Goal: Task Accomplishment & Management: Use online tool/utility

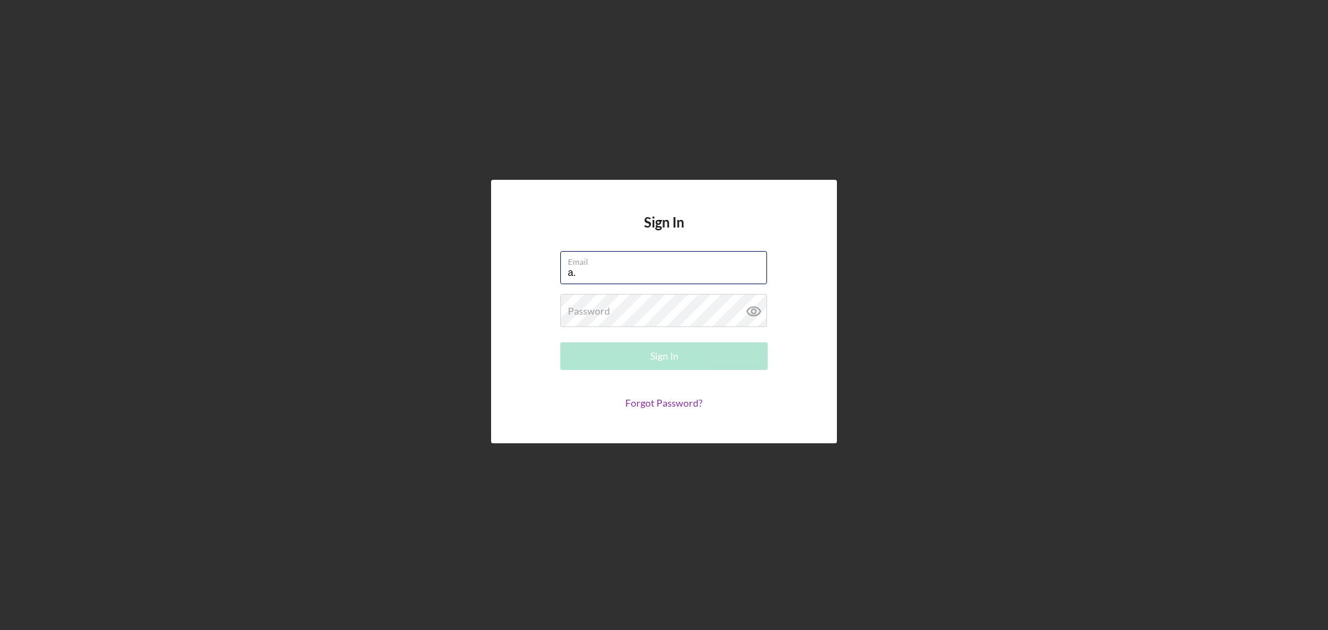
type input "a.atalig@developcnmi.com"
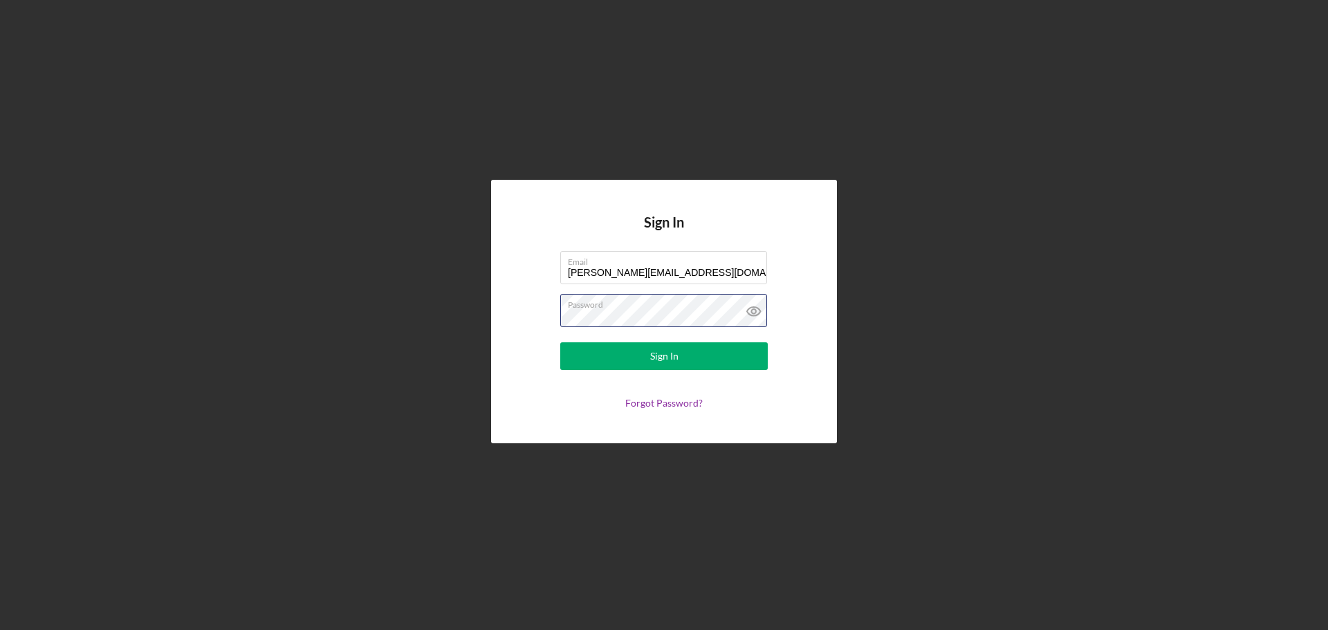
click at [560, 342] on button "Sign In" at bounding box center [664, 356] width 208 height 28
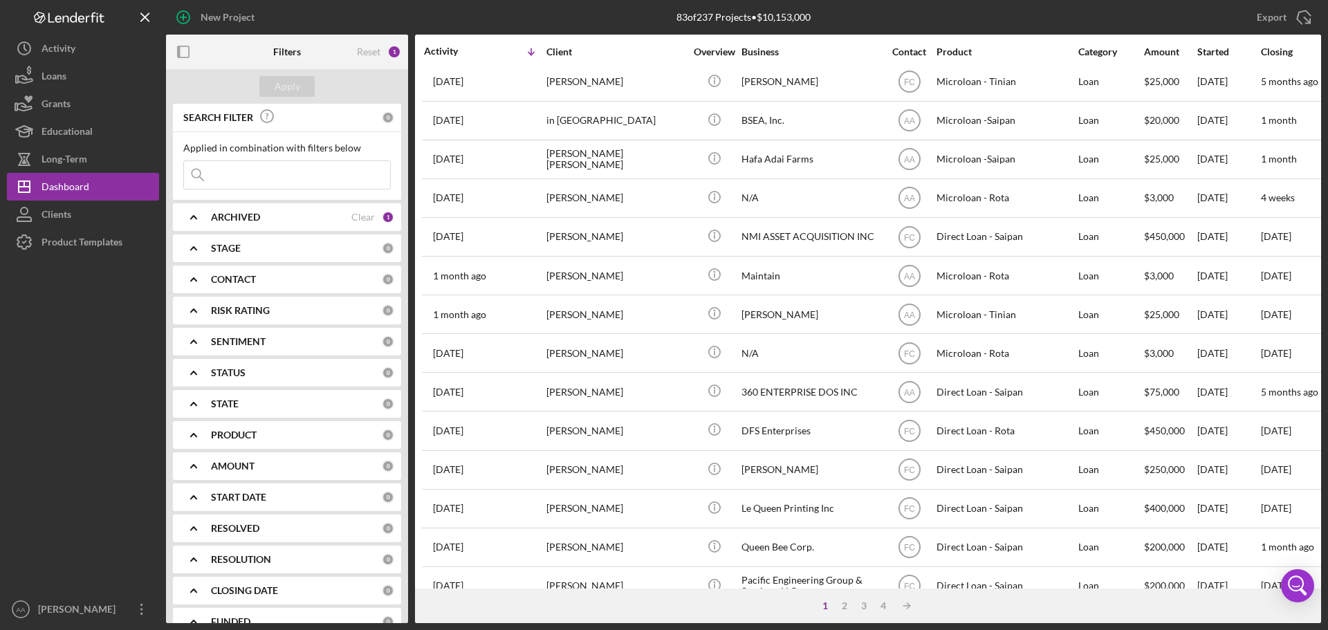
scroll to position [69, 0]
